Goal: Task Accomplishment & Management: Contribute content

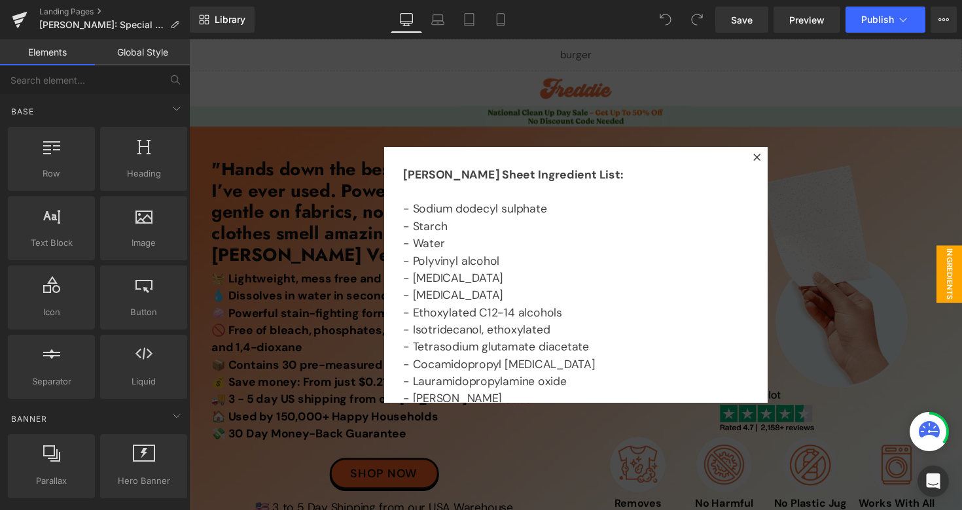
click at [330, 221] on div at bounding box center [585, 280] width 792 height 483
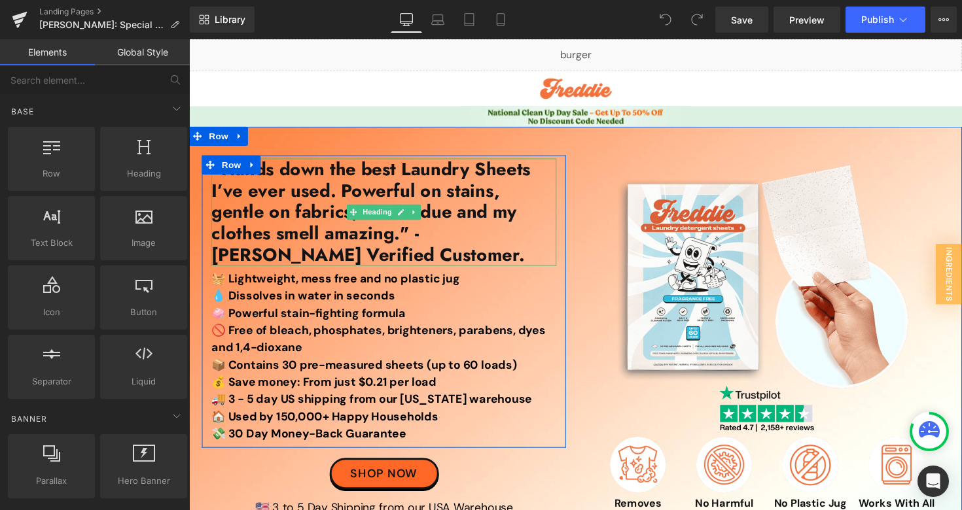
click at [291, 232] on h1 ""Hands down the best Laundry Sheets I’ve ever used. Powerful on stains, gentle …" at bounding box center [388, 217] width 353 height 110
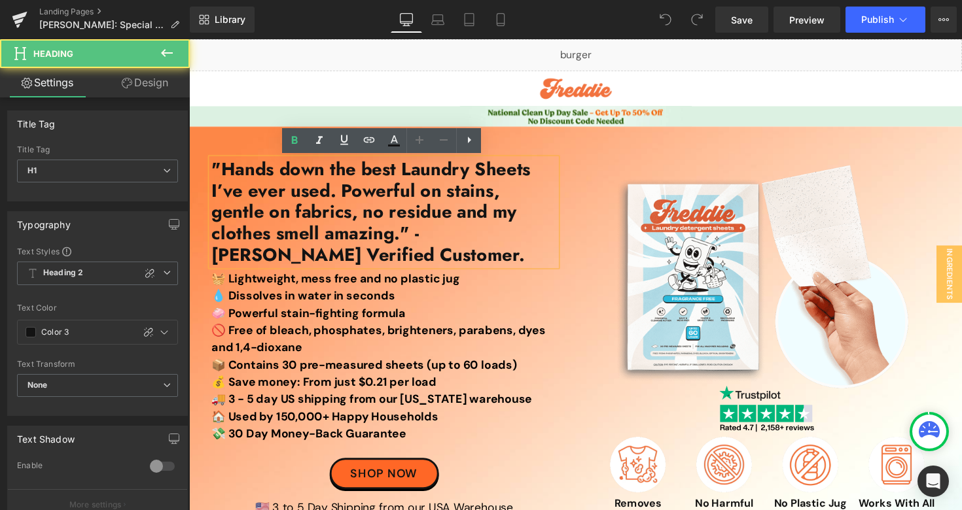
click at [291, 232] on h1 ""Hands down the best Laundry Sheets I’ve ever used. Powerful on stains, gentle …" at bounding box center [388, 217] width 353 height 110
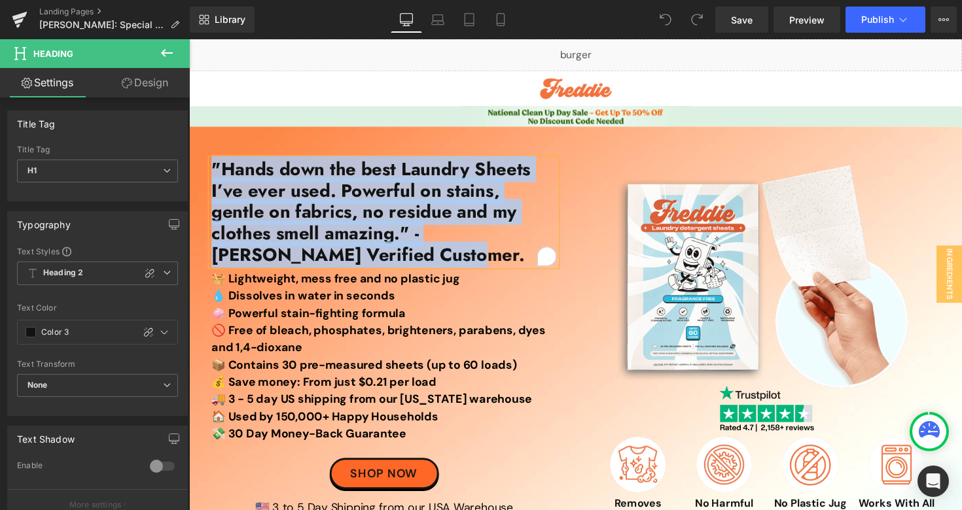
paste div "To enrich screen reader interactions, please activate Accessibility in Grammarl…"
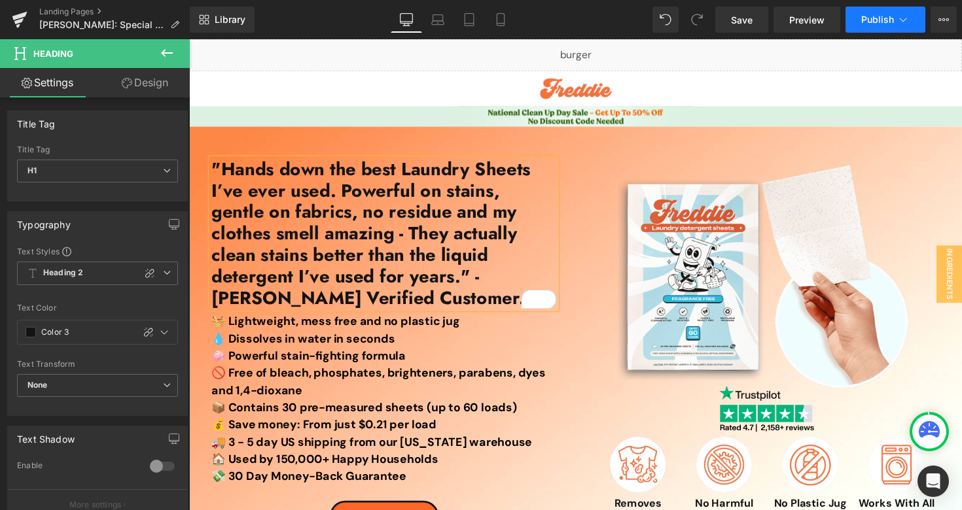
click at [861, 21] on span "Publish" at bounding box center [877, 19] width 33 height 10
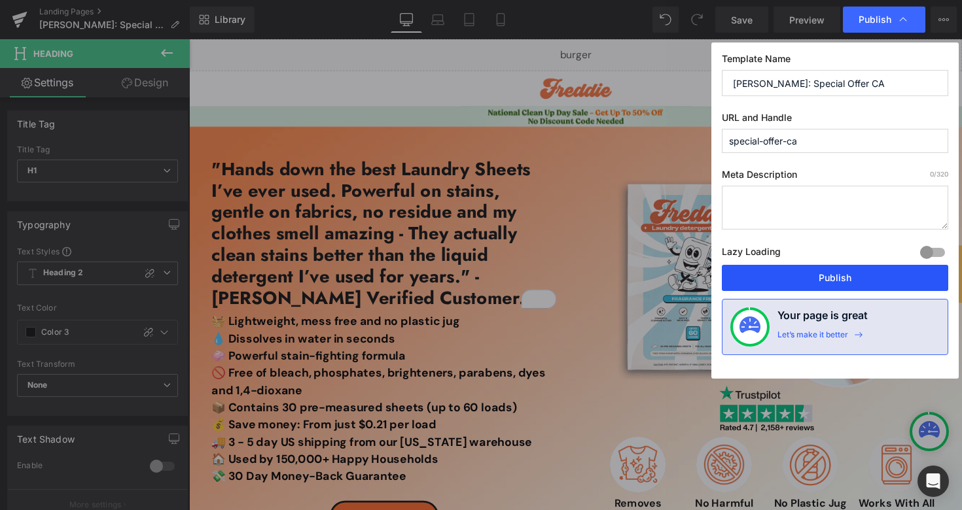
click at [760, 281] on button "Publish" at bounding box center [835, 278] width 226 height 26
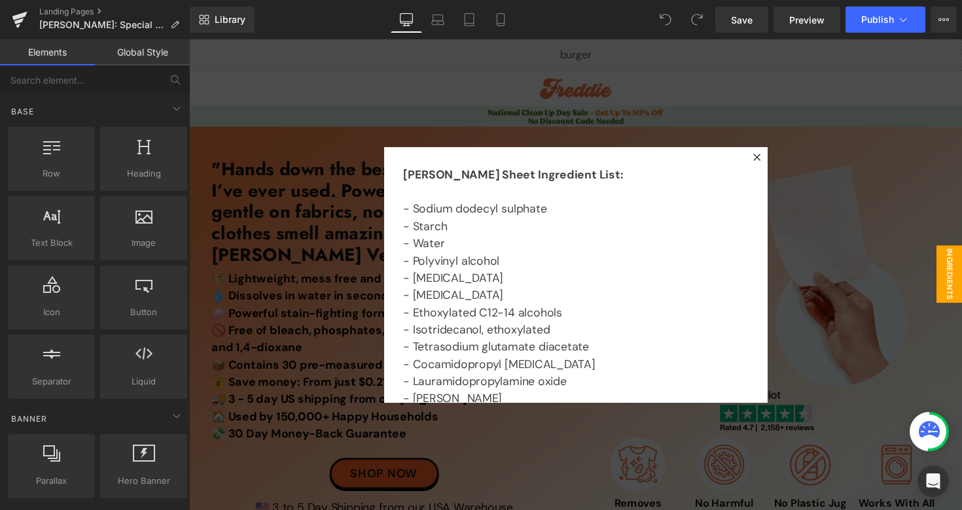
click at [245, 213] on div at bounding box center [585, 280] width 792 height 483
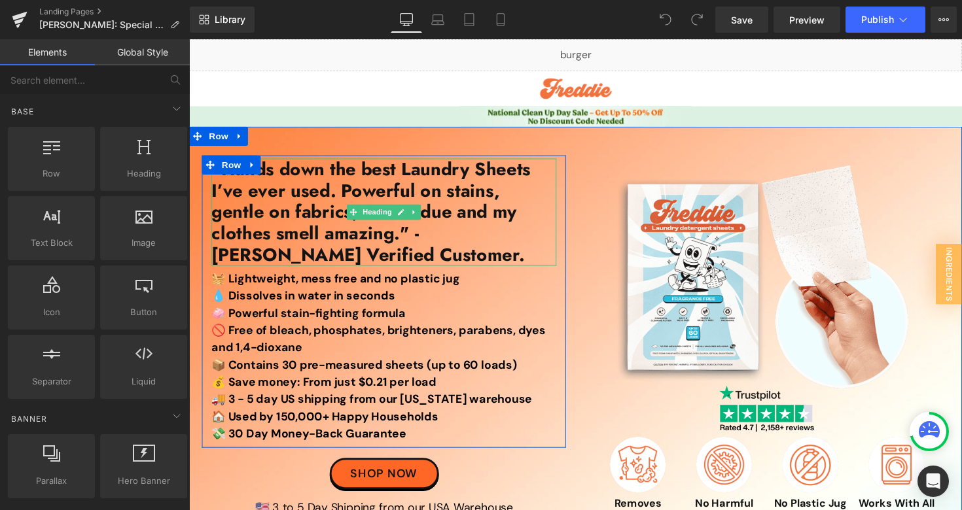
click at [292, 224] on h1 ""Hands down the best Laundry Sheets I’ve ever used. Powerful on stains, gentle …" at bounding box center [388, 217] width 353 height 110
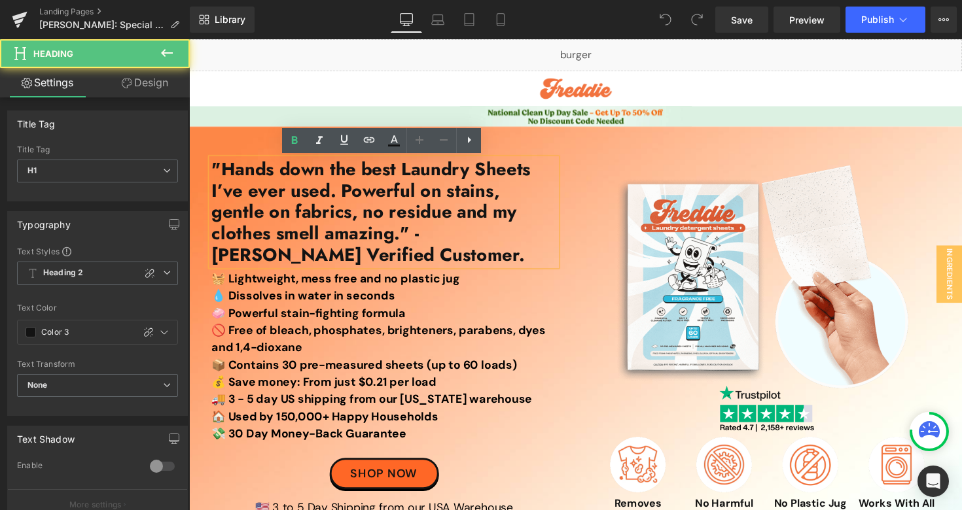
click at [292, 224] on h1 ""Hands down the best Laundry Sheets I’ve ever used. Powerful on stains, gentle …" at bounding box center [388, 217] width 353 height 110
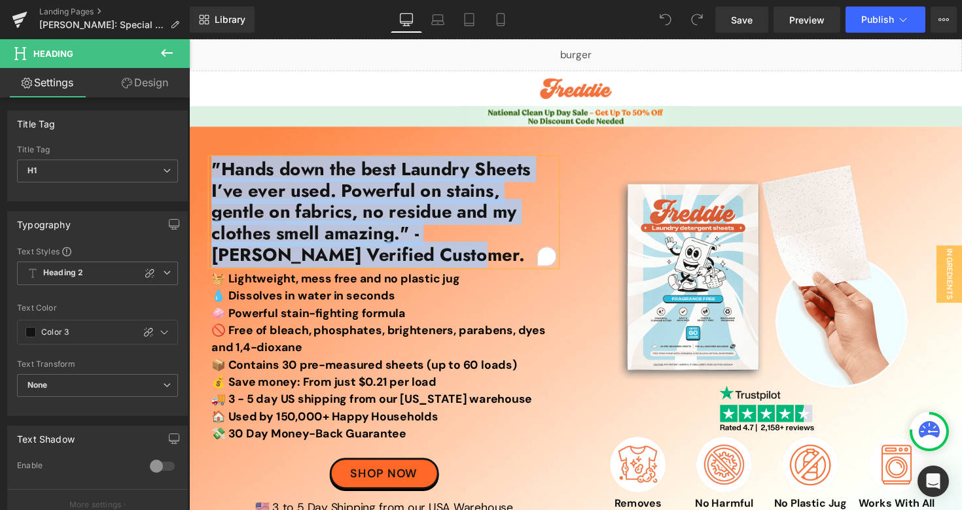
paste div "To enrich screen reader interactions, please activate Accessibility in Grammarl…"
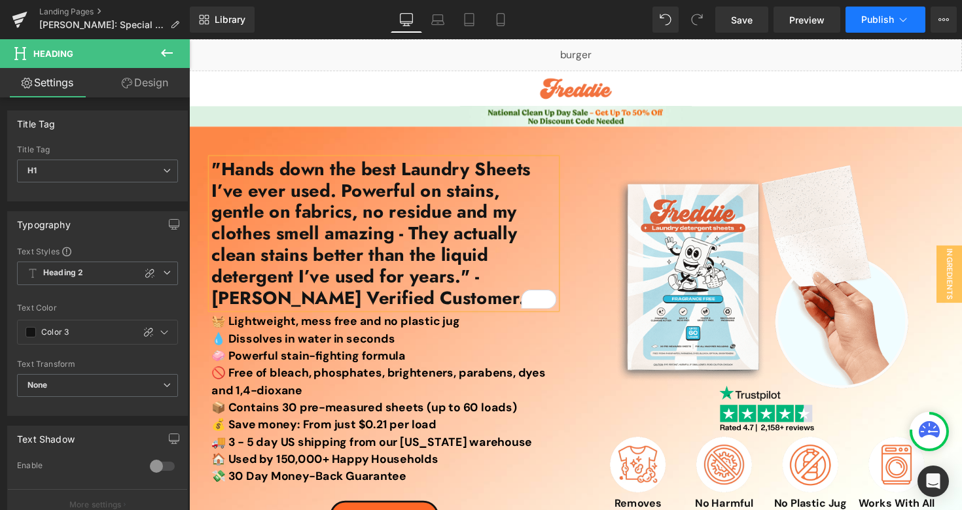
click at [866, 27] on button "Publish" at bounding box center [885, 20] width 80 height 26
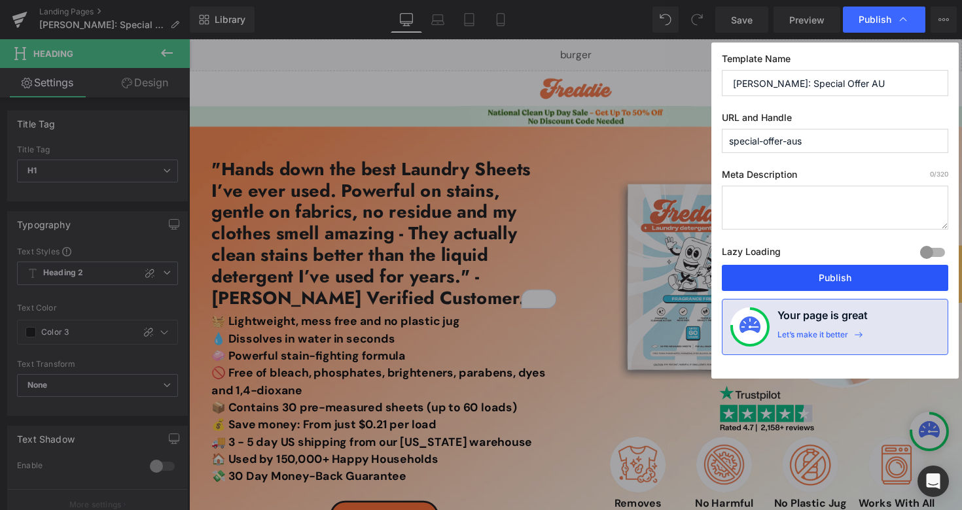
click at [743, 287] on button "Publish" at bounding box center [835, 278] width 226 height 26
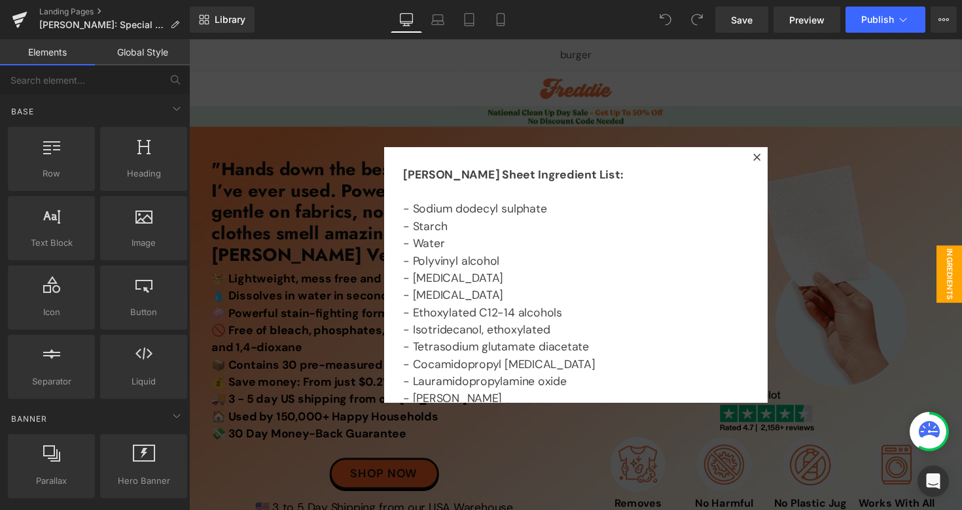
click at [324, 236] on div at bounding box center [585, 280] width 792 height 483
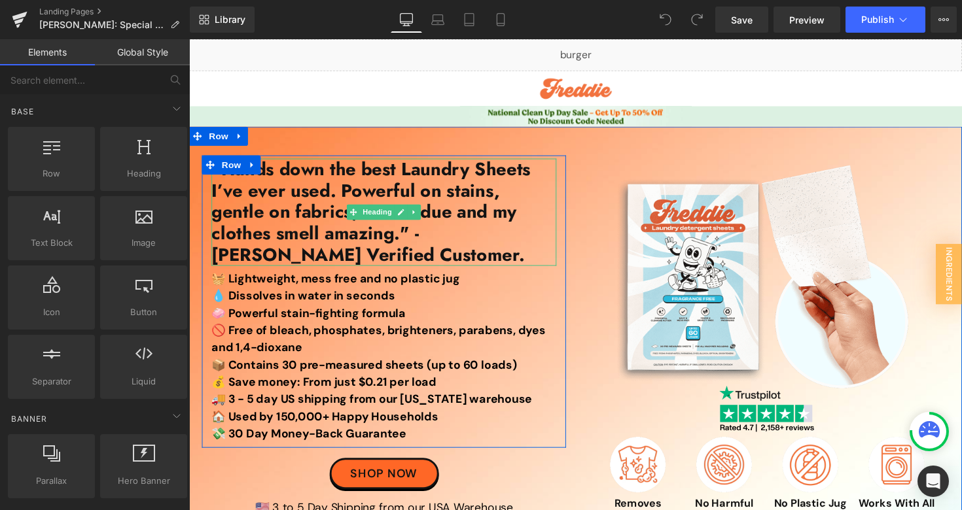
click at [353, 228] on h1 ""Hands down the best Laundry Sheets I’ve ever used. Powerful on stains, gentle …" at bounding box center [388, 217] width 353 height 110
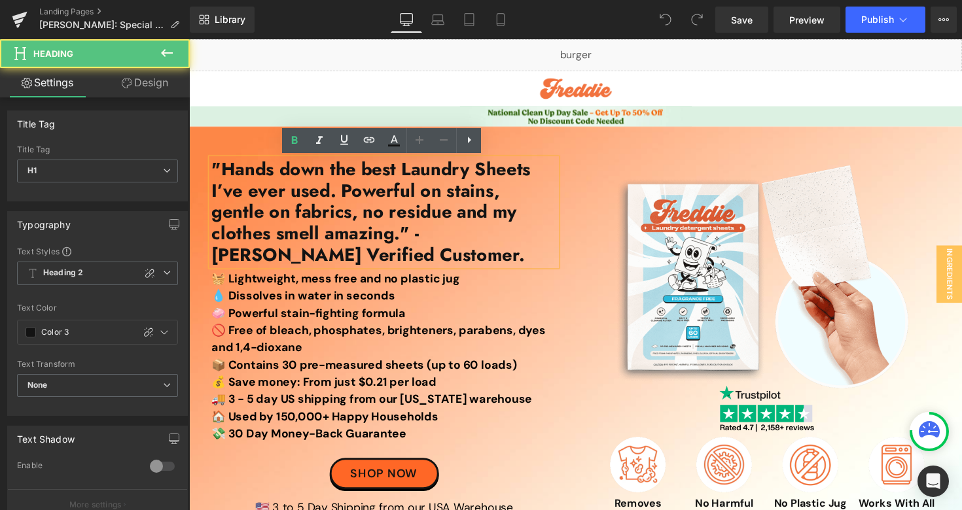
click at [331, 231] on h1 ""Hands down the best Laundry Sheets I’ve ever used. Powerful on stains, gentle …" at bounding box center [388, 217] width 353 height 110
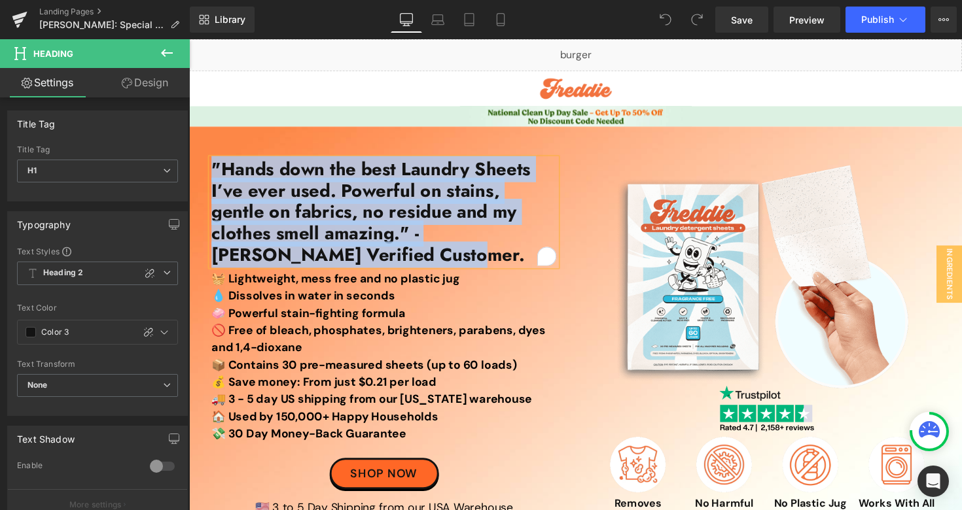
paste div "To enrich screen reader interactions, please activate Accessibility in Grammarl…"
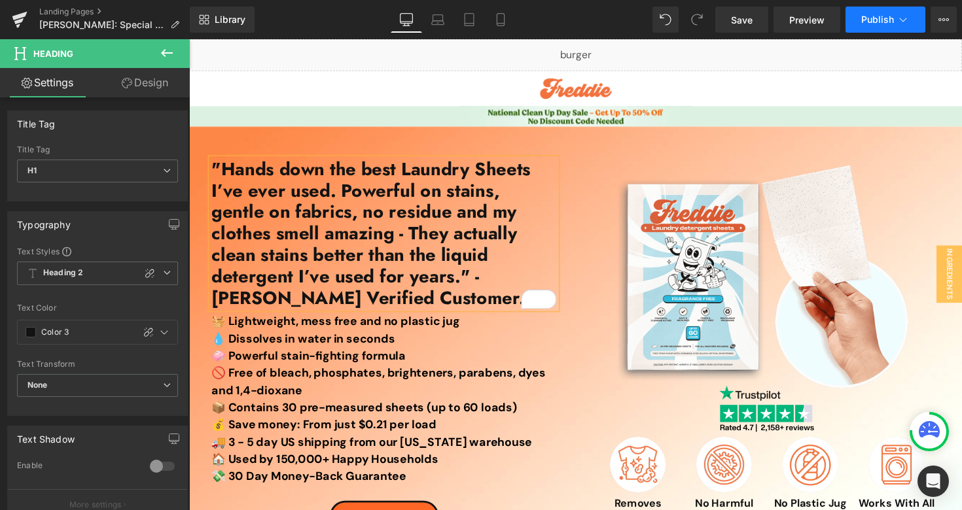
click at [878, 22] on span "Publish" at bounding box center [877, 19] width 33 height 10
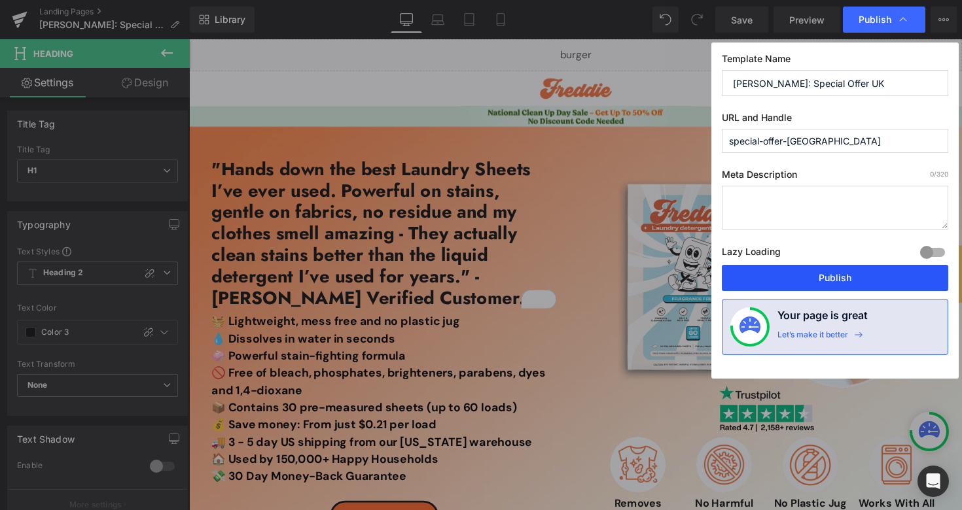
click at [769, 285] on button "Publish" at bounding box center [835, 278] width 226 height 26
